Goal: Navigation & Orientation: Find specific page/section

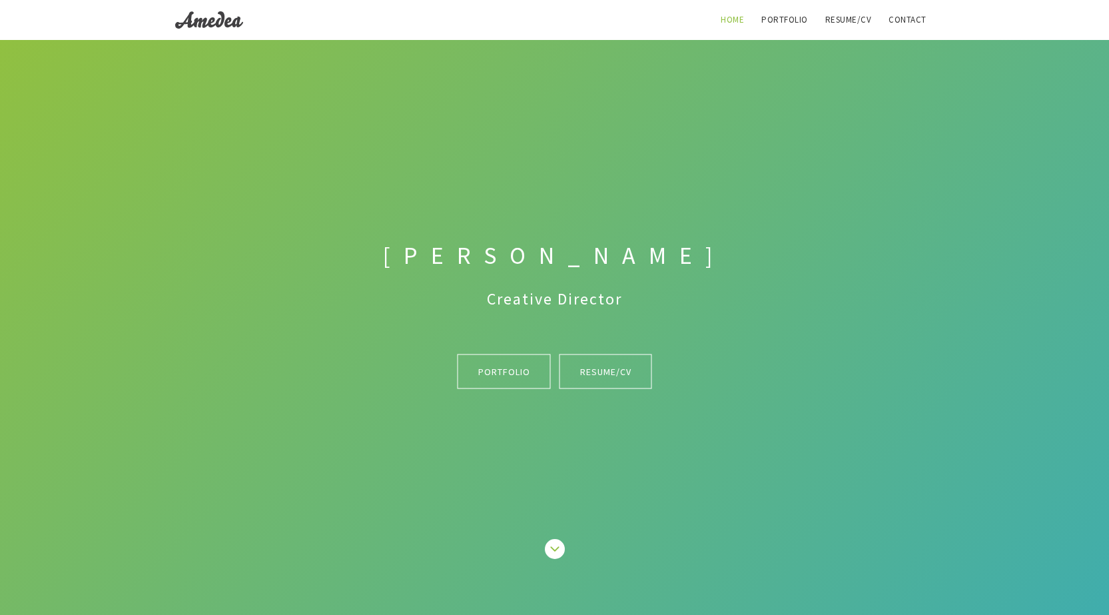
click at [209, 249] on h1 "[PERSON_NAME]" at bounding box center [554, 256] width 759 height 36
click at [512, 374] on link "Portfolio" at bounding box center [504, 371] width 93 height 35
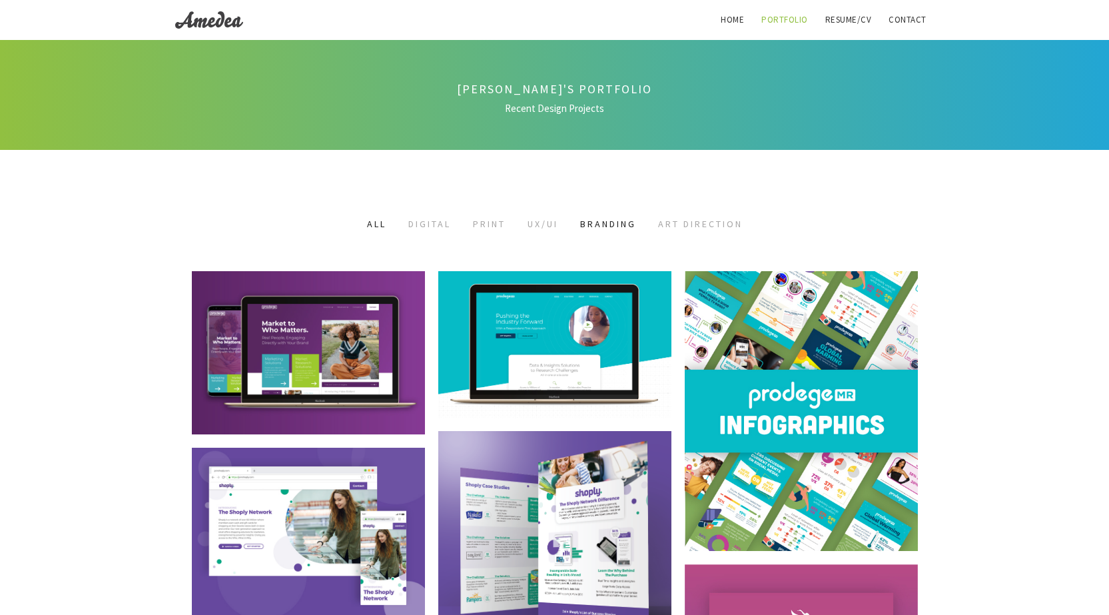
click at [608, 223] on link "Branding" at bounding box center [608, 224] width 56 height 12
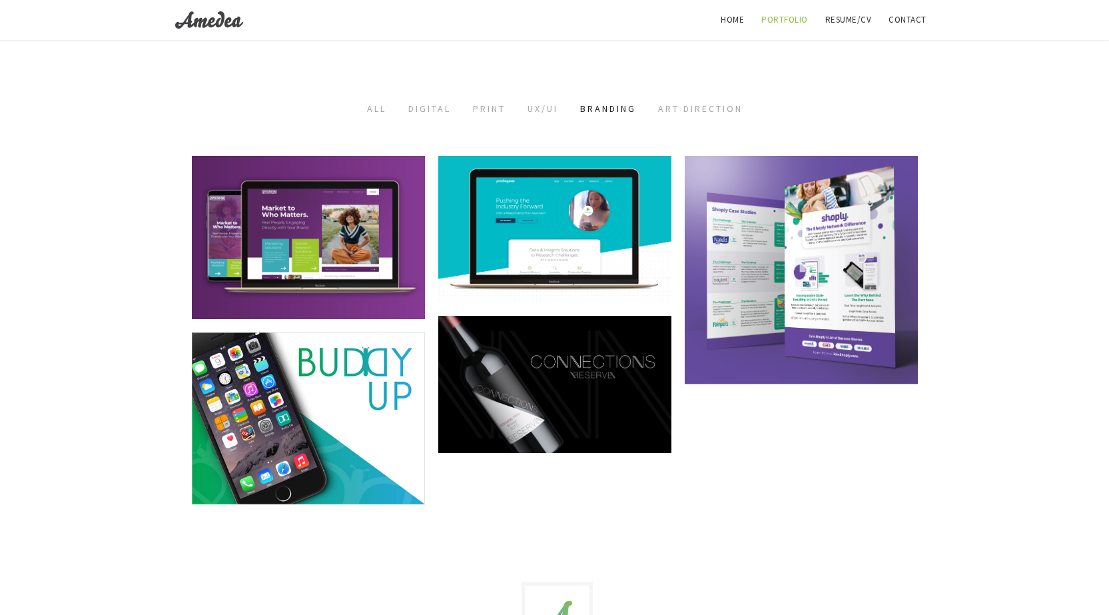
scroll to position [114, 0]
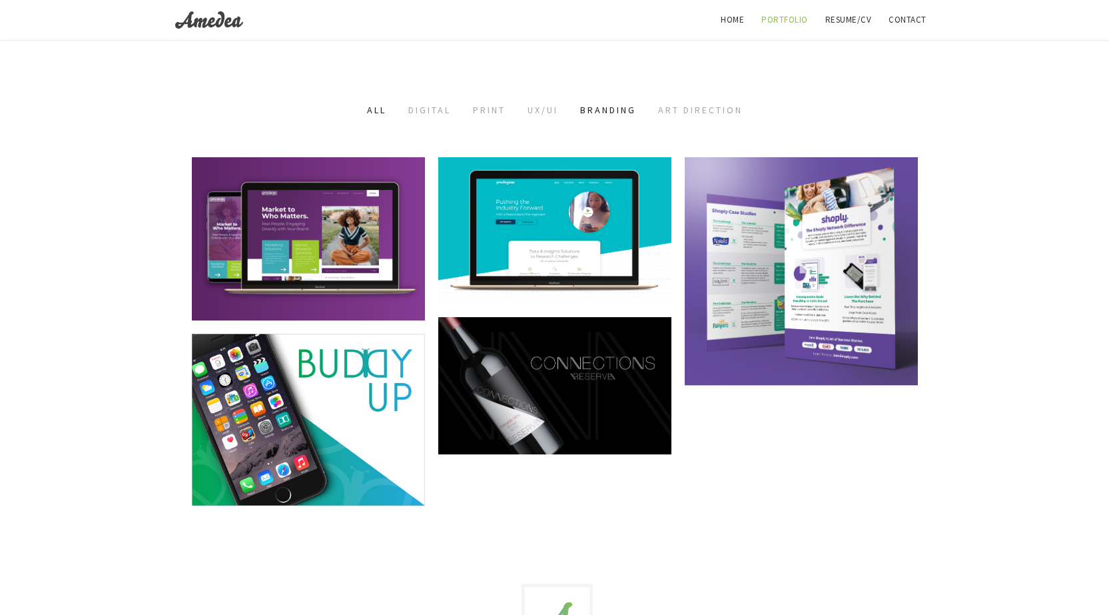
click at [367, 110] on link "All" at bounding box center [376, 110] width 19 height 12
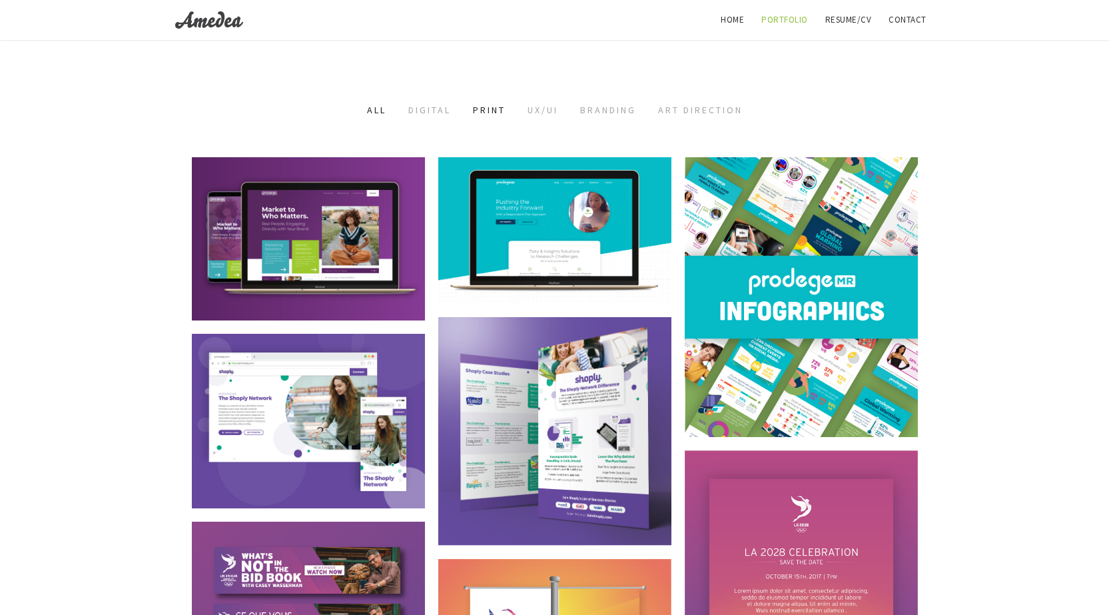
click at [473, 108] on link "Print" at bounding box center [489, 110] width 33 height 12
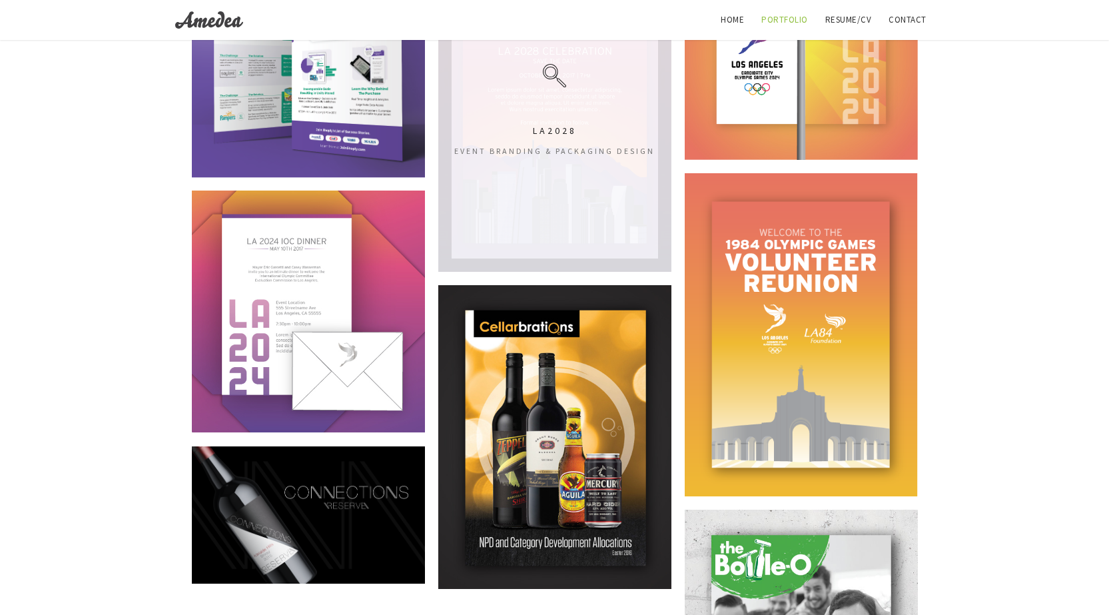
scroll to position [0, 0]
